Goal: Transaction & Acquisition: Purchase product/service

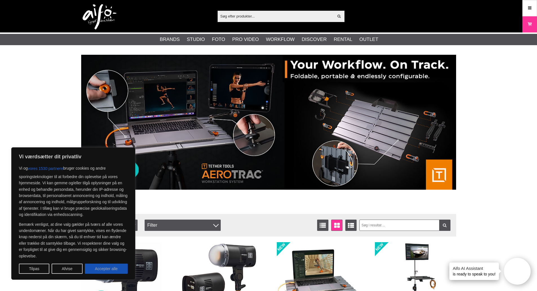
click at [119, 266] on button "Accepter alle" at bounding box center [106, 268] width 43 height 10
checkbox input "true"
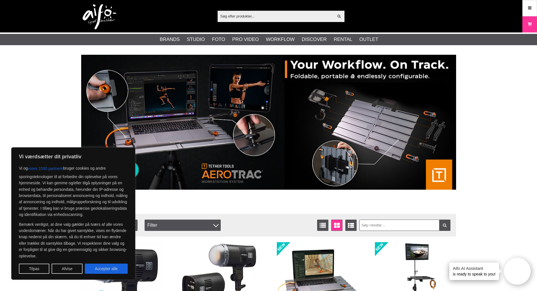
checkbox input "true"
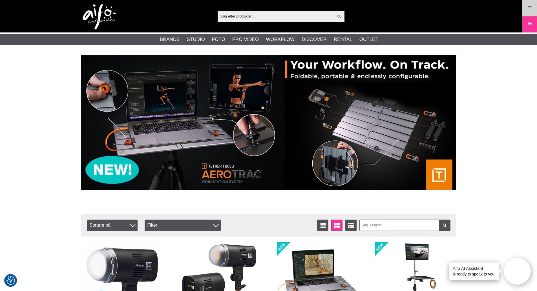
click at [530, 6] on icon at bounding box center [529, 8] width 5 height 6
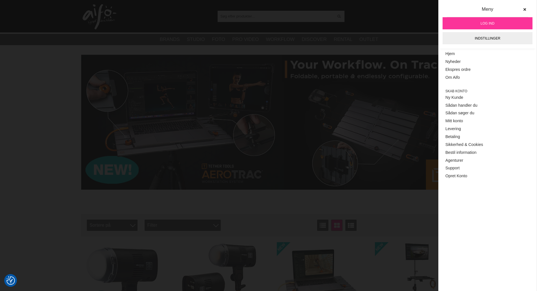
click at [487, 23] on span "Log ind" at bounding box center [488, 23] width 14 height 5
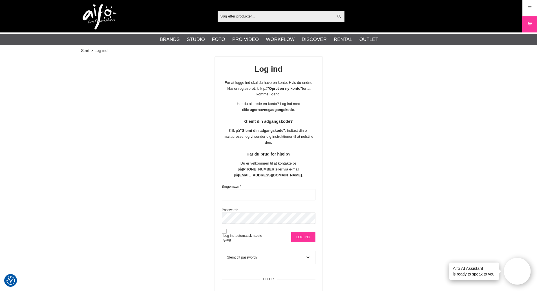
type input "SvHenrik"
click at [306, 232] on input "Log ind" at bounding box center [303, 237] width 24 height 10
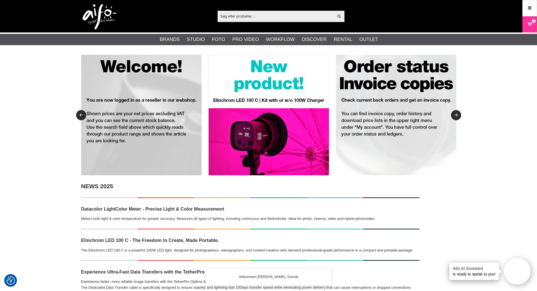
click at [231, 12] on div "Vis alt" at bounding box center [281, 16] width 127 height 11
click at [233, 16] on input "text" at bounding box center [276, 16] width 116 height 8
paste input "COLORAMA 168 BLACK 2.72X 11 M."
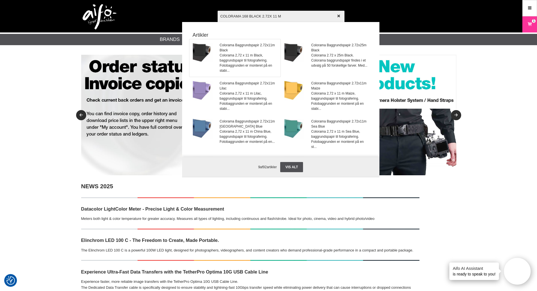
type input "COLORAMA 168 BLACK 2.72X 11 M"
click at [245, 56] on span "Colorama 2,72 x 11 m Black, baggrundspapir til fotografering. Fotobaggrunden er…" at bounding box center [248, 63] width 57 height 20
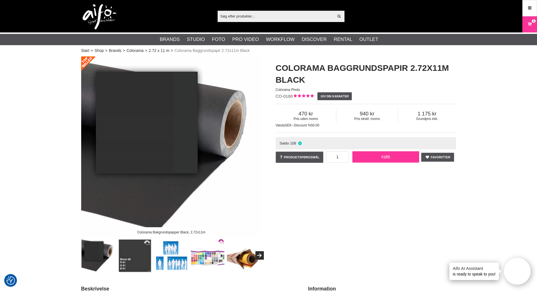
click at [383, 157] on link "Køb" at bounding box center [385, 156] width 67 height 11
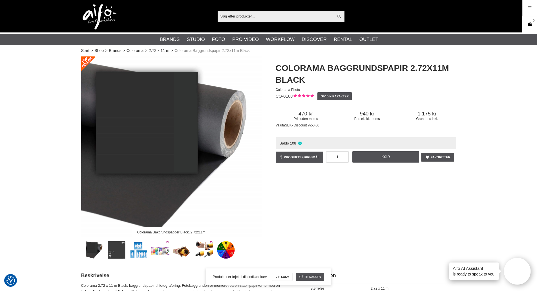
click at [526, 23] on link "Kurv 2" at bounding box center [530, 24] width 14 height 13
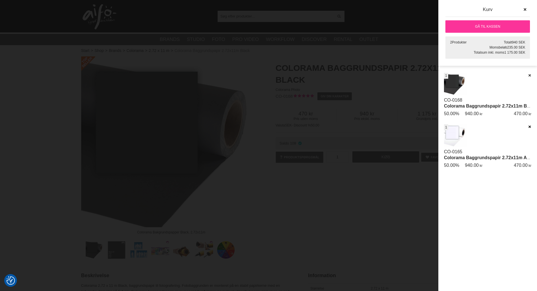
click at [531, 126] on icon at bounding box center [530, 127] width 4 height 4
click at [497, 27] on link "Gå til kassen" at bounding box center [487, 26] width 85 height 12
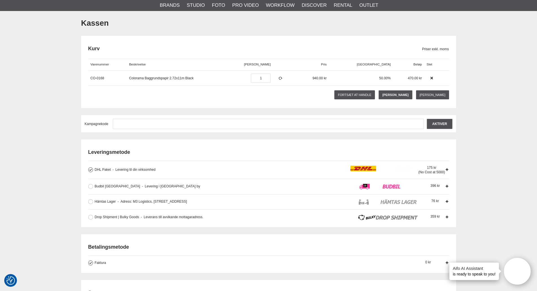
scroll to position [56, 0]
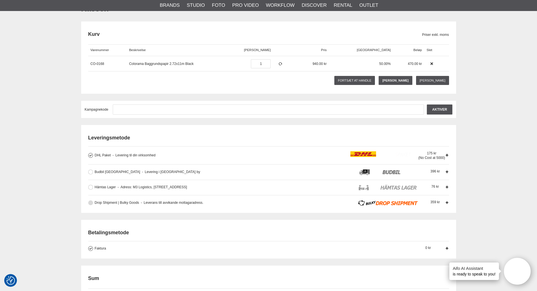
click at [96, 201] on span "Drop Shipment | Bulky Goods" at bounding box center [117, 202] width 45 height 4
click at [0, 0] on input "Drop Shipment | Bulky Goods Leverans till avvikande mottagaradress. Fraktaltern…" at bounding box center [0, 0] width 0 height 0
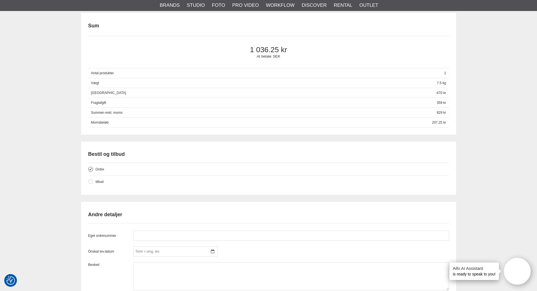
scroll to position [338, 0]
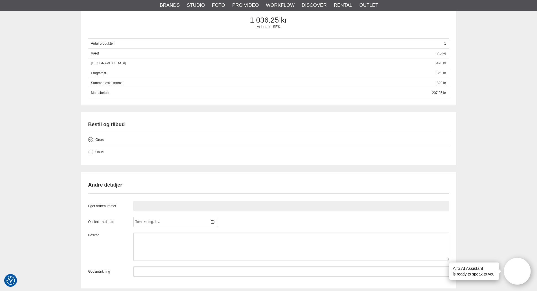
click at [156, 204] on input "text" at bounding box center [291, 206] width 316 height 10
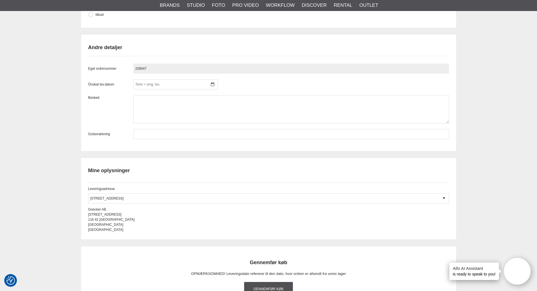
scroll to position [479, 0]
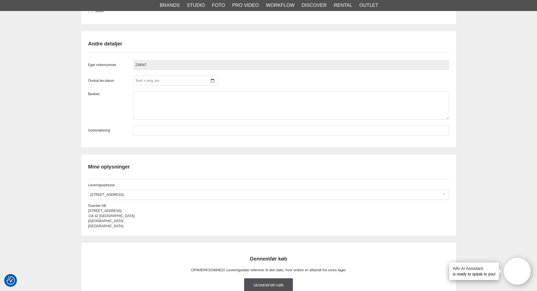
type input "238047"
click at [148, 194] on div at bounding box center [268, 194] width 361 height 10
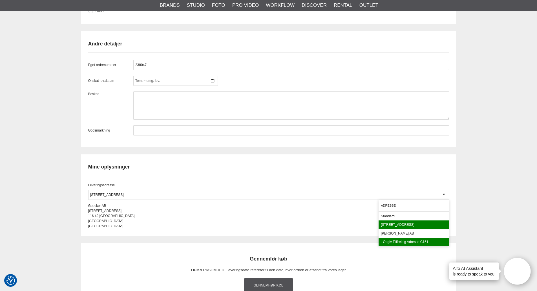
click at [406, 239] on div "- Opgiv tillfældig adresse C151" at bounding box center [414, 241] width 70 height 9
type input "- Opgiv tillfældig adresse C151"
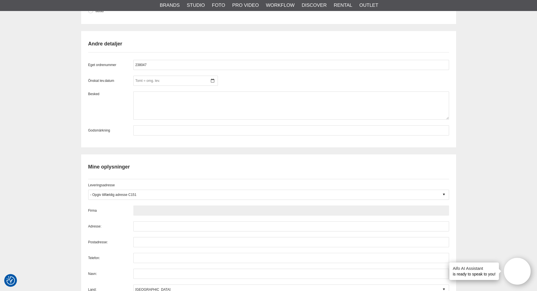
click at [144, 209] on input "text" at bounding box center [291, 210] width 316 height 10
paste input "Futency AB"
type input "Futency AB"
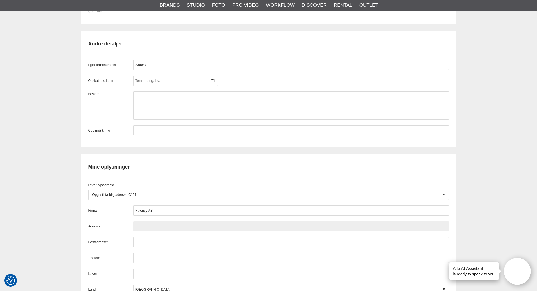
click at [151, 226] on input "text" at bounding box center [291, 226] width 316 height 10
paste input "Kalendegatan 10E"
type input "Kalendegatan 10E"
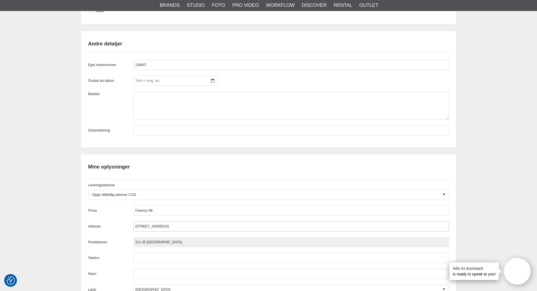
type input "211 35 Malmö"
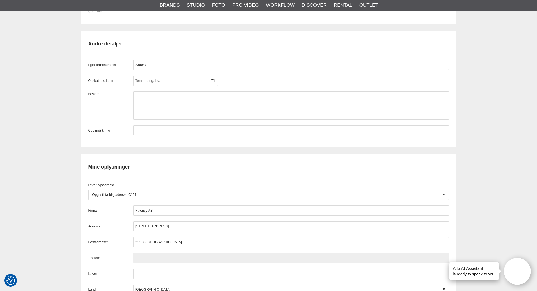
drag, startPoint x: 175, startPoint y: 260, endPoint x: 174, endPoint y: 256, distance: 4.6
click at [175, 260] on input "text" at bounding box center [291, 258] width 316 height 10
paste input "0722027282"
type input "0722027282"
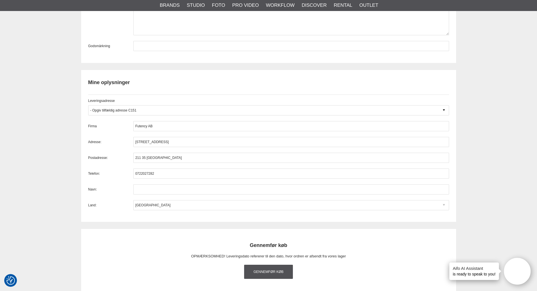
scroll to position [564, 0]
click at [149, 183] on div "Firma Futency AB Adresse: Kalendegatan 10E Postadresse: 211 35 Malmö Telefon: 0…" at bounding box center [268, 165] width 361 height 89
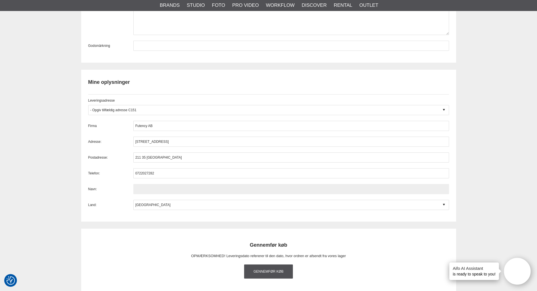
click at [145, 189] on input "text" at bounding box center [291, 189] width 316 height 10
paste input "Anton Ljungberg"
type input "Anton Ljungberg"
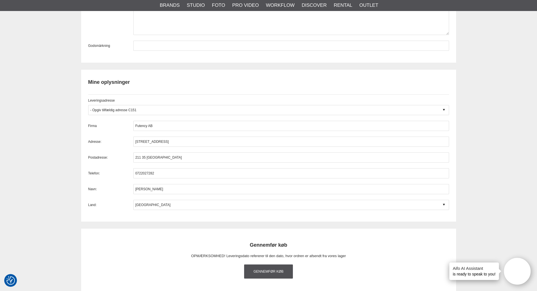
click at [273, 271] on link "Gennemfør køb" at bounding box center [268, 271] width 49 height 14
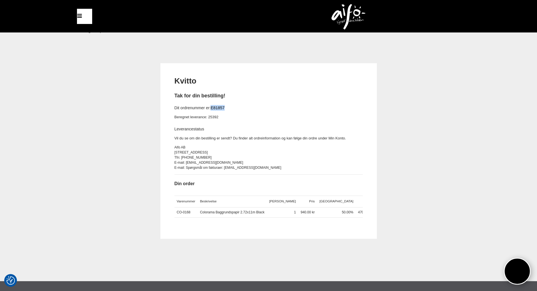
click at [213, 107] on h4 "Dit ordrenummer er: E81857" at bounding box center [269, 108] width 188 height 6
copy link "E81857"
drag, startPoint x: 0, startPoint y: 157, endPoint x: 2, endPoint y: 153, distance: 4.5
click at [2, 155] on div "Kvitto Tak for din bestilling! Dit ordrenummer er: E81857 Beregnet leverance: 2…" at bounding box center [268, 172] width 537 height 218
